Goal: Information Seeking & Learning: Learn about a topic

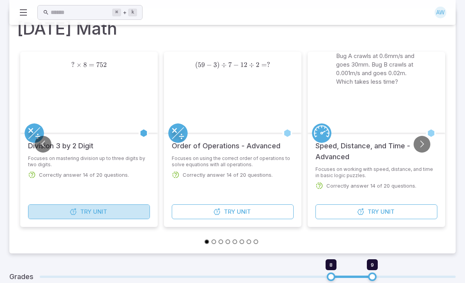
click at [72, 213] on icon "button" at bounding box center [73, 212] width 8 height 8
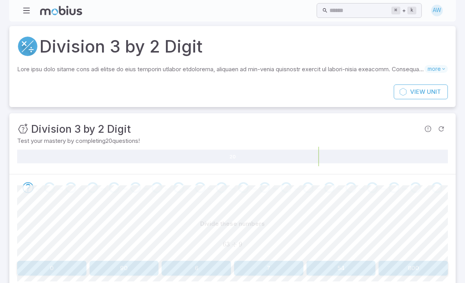
click at [274, 263] on button "7" at bounding box center [268, 268] width 69 height 15
click at [415, 262] on button "38" at bounding box center [412, 268] width 69 height 15
click at [139, 266] on button "7" at bounding box center [124, 268] width 69 height 15
click at [59, 266] on button "13" at bounding box center [51, 268] width 69 height 15
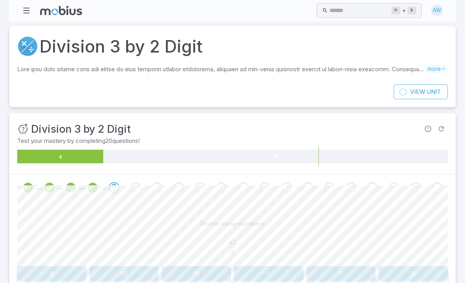
click at [400, 273] on button "9" at bounding box center [412, 273] width 69 height 15
click at [282, 270] on button "6 remainder 0" at bounding box center [268, 273] width 69 height 15
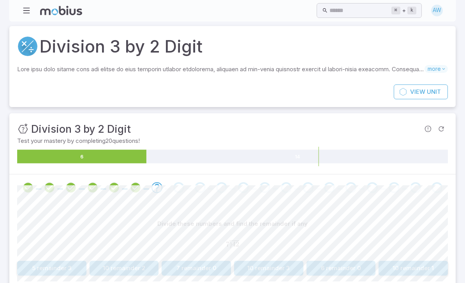
click at [354, 261] on button "6 remainder 0" at bounding box center [340, 268] width 69 height 15
click at [138, 264] on button "6 remainder 1" at bounding box center [124, 268] width 69 height 15
click at [126, 270] on button "45" at bounding box center [124, 268] width 69 height 15
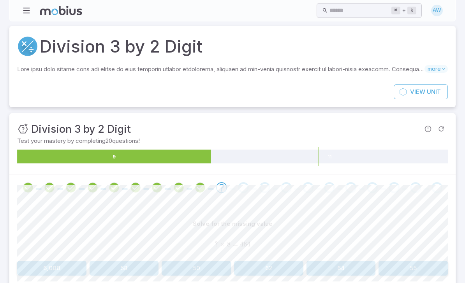
click at [113, 266] on button "58" at bounding box center [124, 268] width 69 height 15
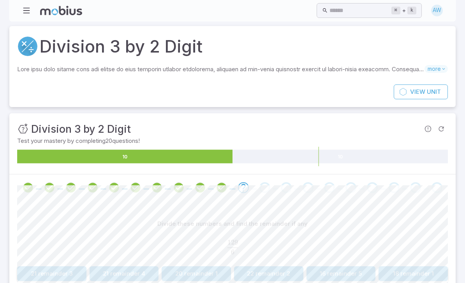
click at [42, 268] on button "21 remainder 3" at bounding box center [51, 273] width 69 height 15
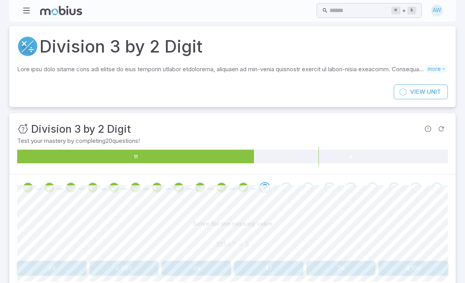
click at [193, 264] on button "45" at bounding box center [196, 268] width 69 height 15
click at [65, 263] on button "50 remainder 0" at bounding box center [51, 268] width 69 height 15
click at [420, 274] on button "65" at bounding box center [412, 268] width 69 height 15
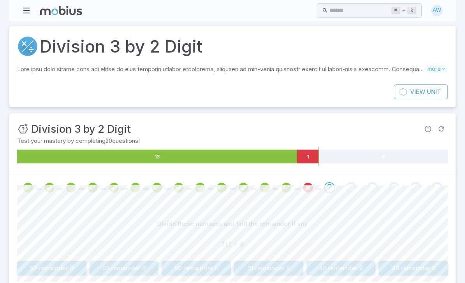
click at [273, 273] on button "51 remainder 5" at bounding box center [268, 268] width 69 height 15
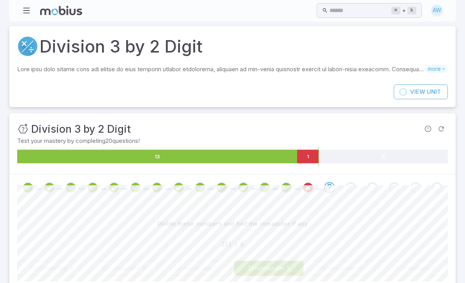
click at [273, 273] on button "51 remainder 5" at bounding box center [268, 268] width 69 height 15
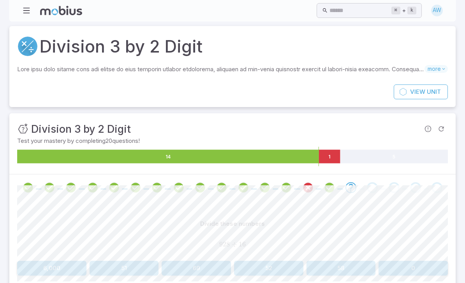
click at [282, 269] on button "52" at bounding box center [268, 268] width 69 height 15
click at [285, 261] on button "94 remainder 6" at bounding box center [268, 268] width 69 height 15
click at [293, 265] on button "36 remainder 2" at bounding box center [268, 268] width 69 height 15
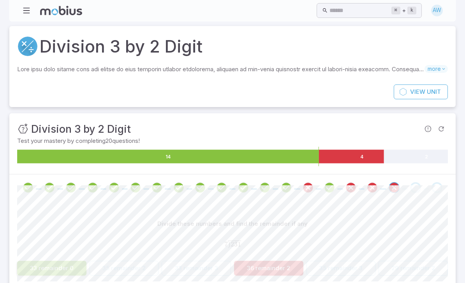
click at [283, 266] on button "36 remainder 2" at bounding box center [268, 268] width 69 height 15
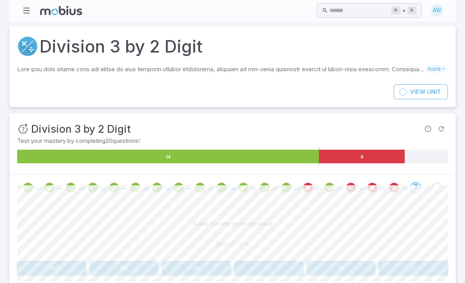
click at [283, 266] on button "73" at bounding box center [268, 268] width 69 height 15
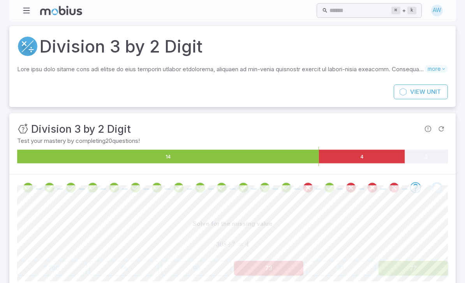
click at [282, 266] on button "73" at bounding box center [268, 268] width 69 height 15
click at [278, 266] on button "73" at bounding box center [268, 268] width 69 height 15
click at [273, 269] on button "73" at bounding box center [268, 268] width 69 height 15
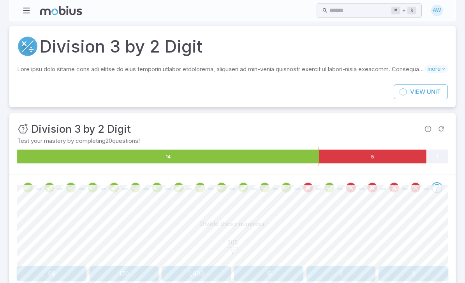
click at [272, 269] on button "15" at bounding box center [268, 273] width 69 height 15
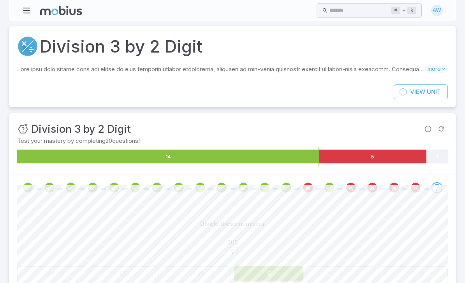
click at [270, 273] on button "15" at bounding box center [268, 273] width 69 height 15
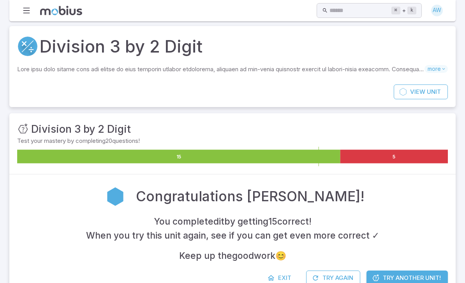
scroll to position [26, 0]
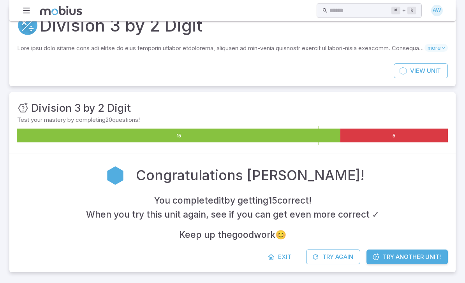
click at [282, 253] on span "Exit" at bounding box center [284, 257] width 13 height 9
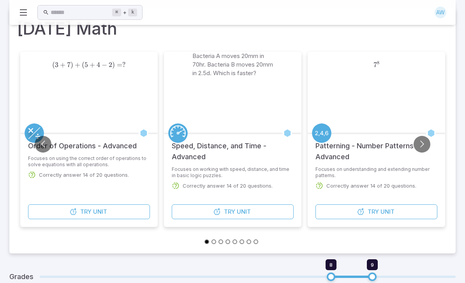
click at [428, 142] on button "Go to next slide" at bounding box center [422, 144] width 17 height 17
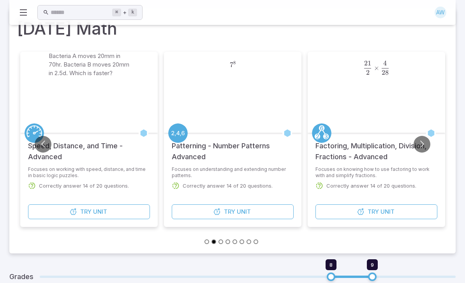
type input "*"
